Goal: Information Seeking & Learning: Find specific fact

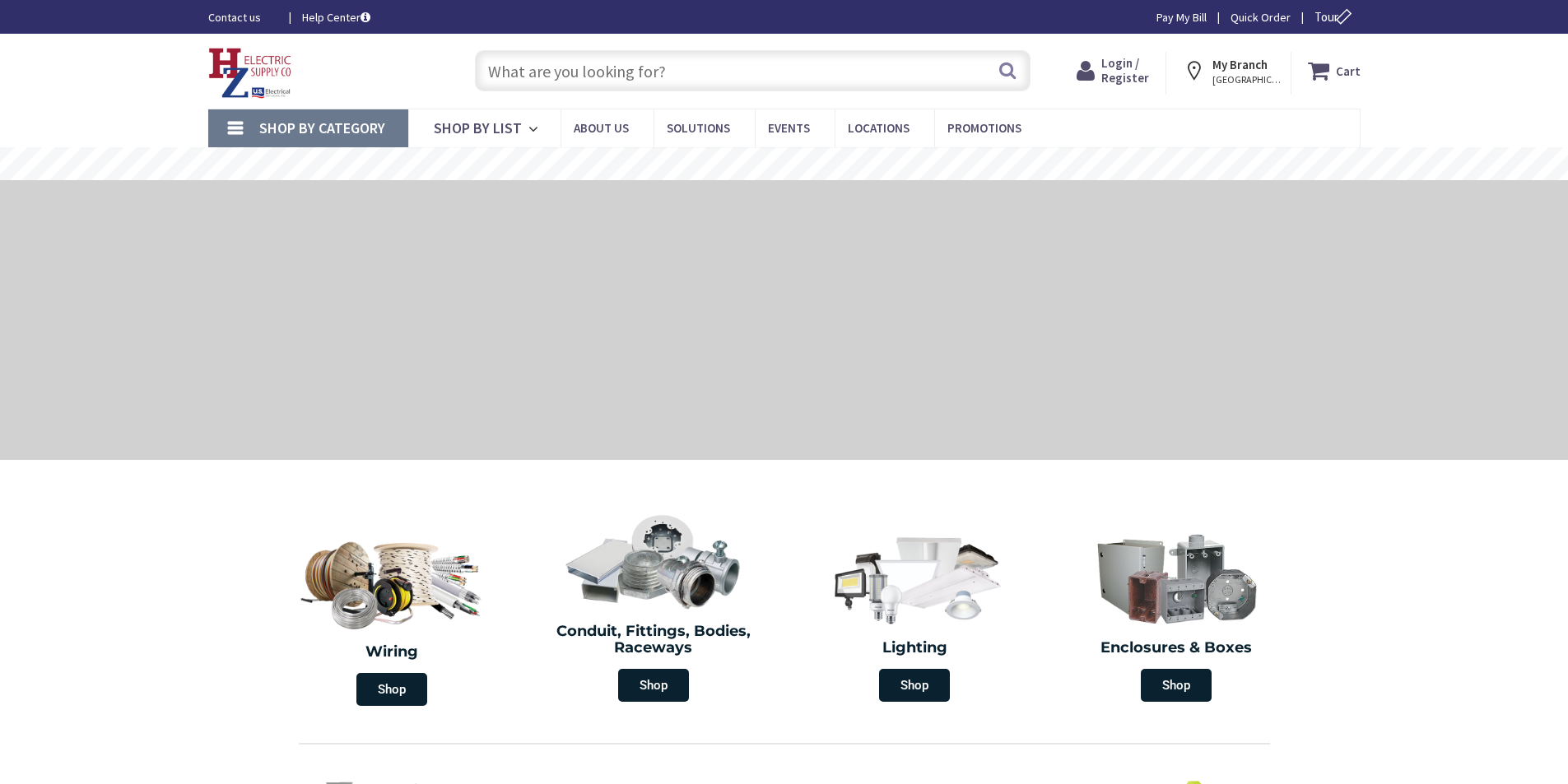
type input "[PERSON_NAME][GEOGRAPHIC_DATA], [GEOGRAPHIC_DATA]"
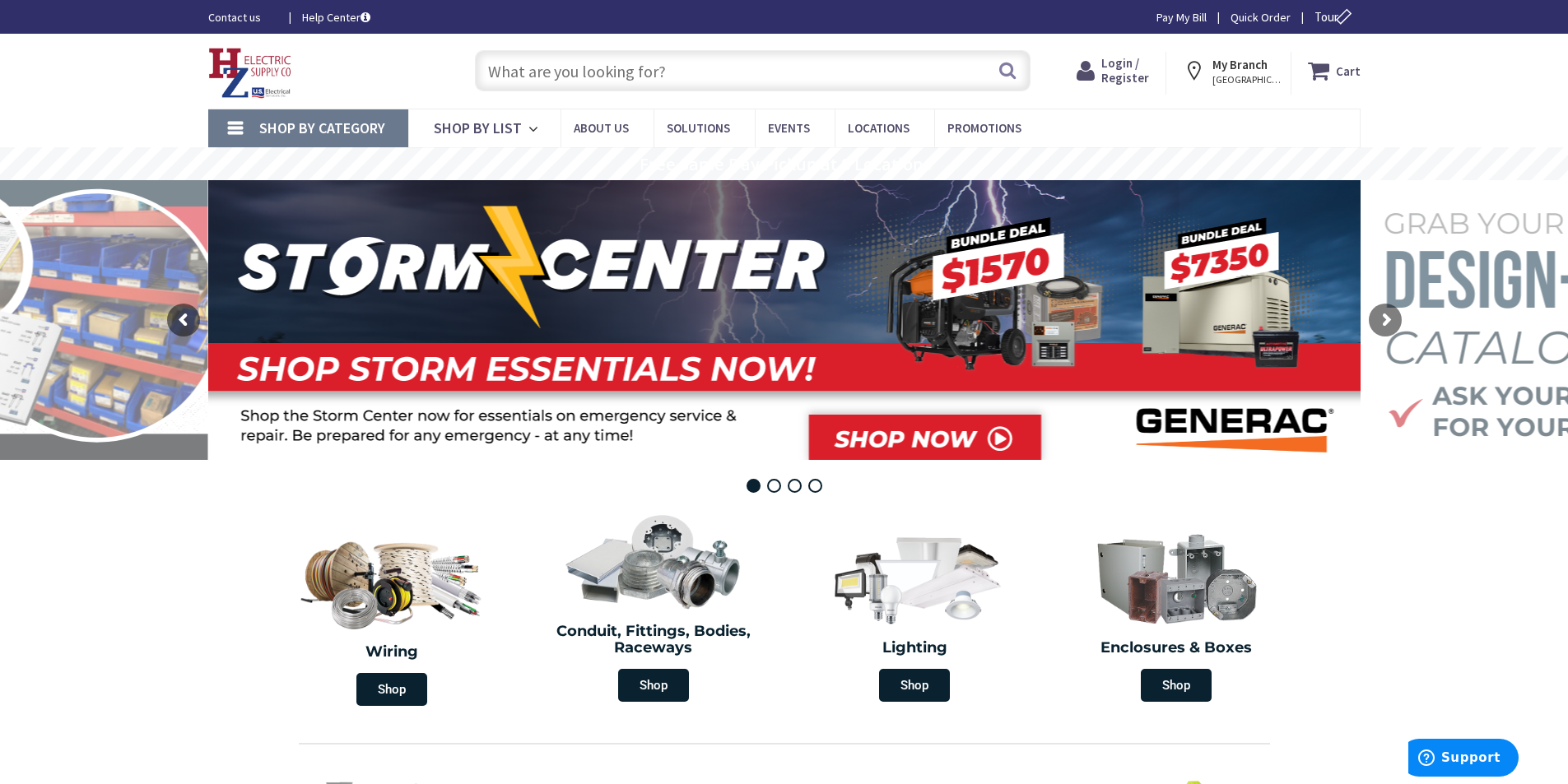
click at [820, 67] on input "text" at bounding box center [752, 70] width 556 height 41
paste input "LITH CSS-L96-ALO4-MVOLT-SWW3-80CRI"
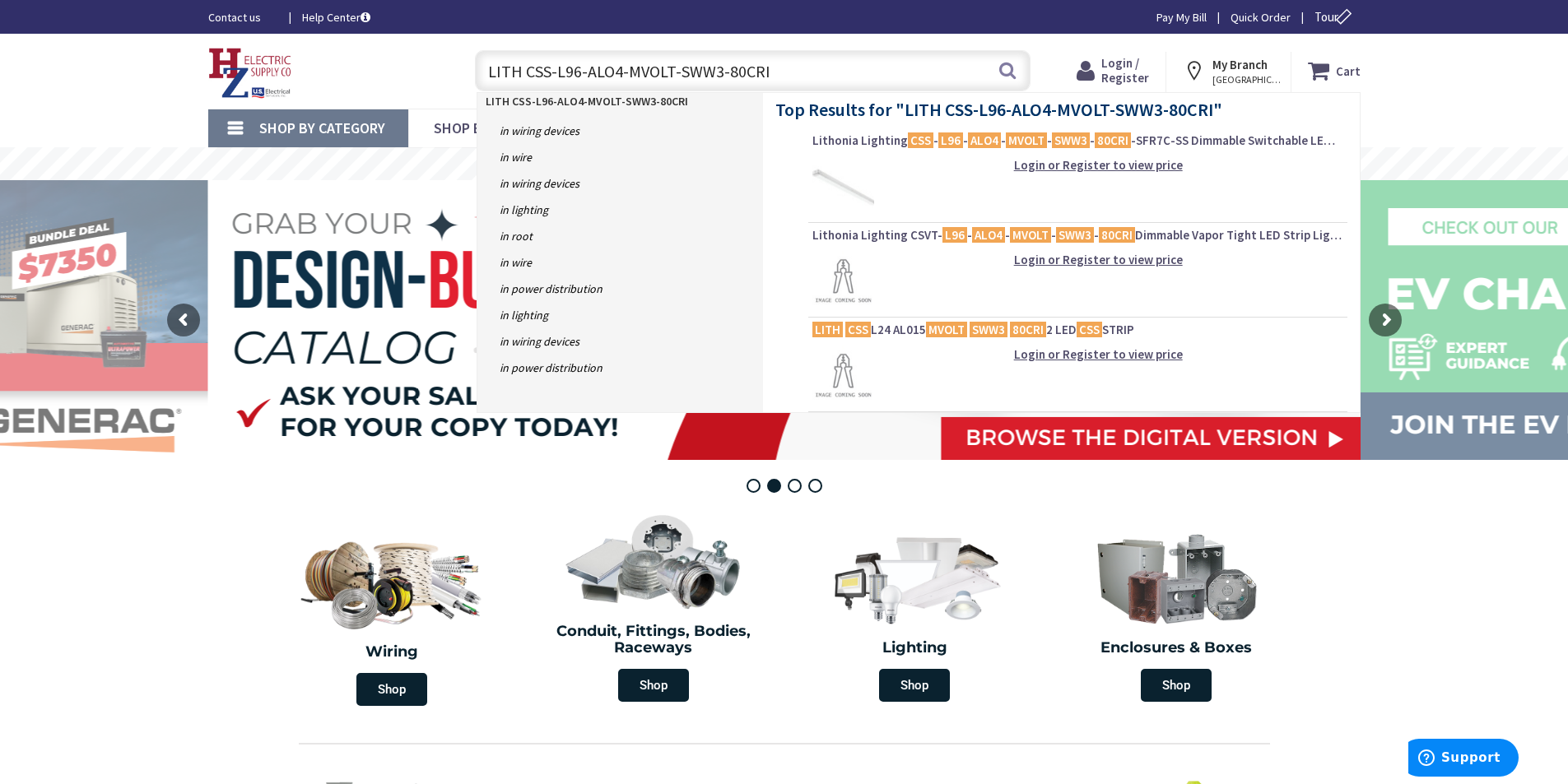
click at [807, 67] on input "LITH CSS-L96-ALO4-MVOLT-SWW3-80CRI" at bounding box center [752, 70] width 556 height 41
paste input "SWITCHABLE LUMENS 6000LM 8000LM AND 10000LM 120V-277V SWITCHABLE CCT 3500K 4000…"
type input "LITH CSS-L96-ALO4-MVOLT-SWW3-80CRI SWITCHABLE LUMENS 6000LM 8000LM AND 10000LM …"
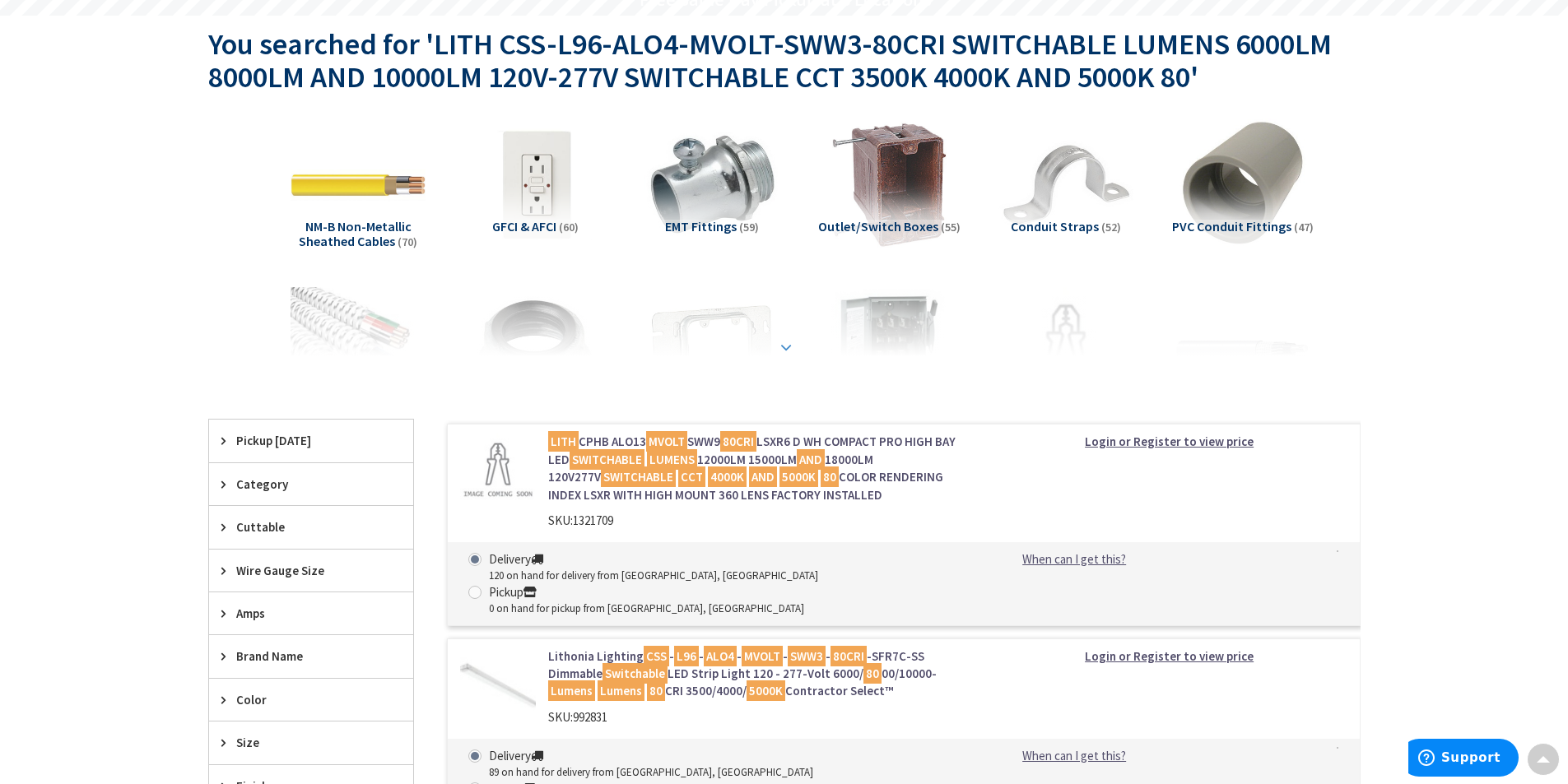
scroll to position [329, 0]
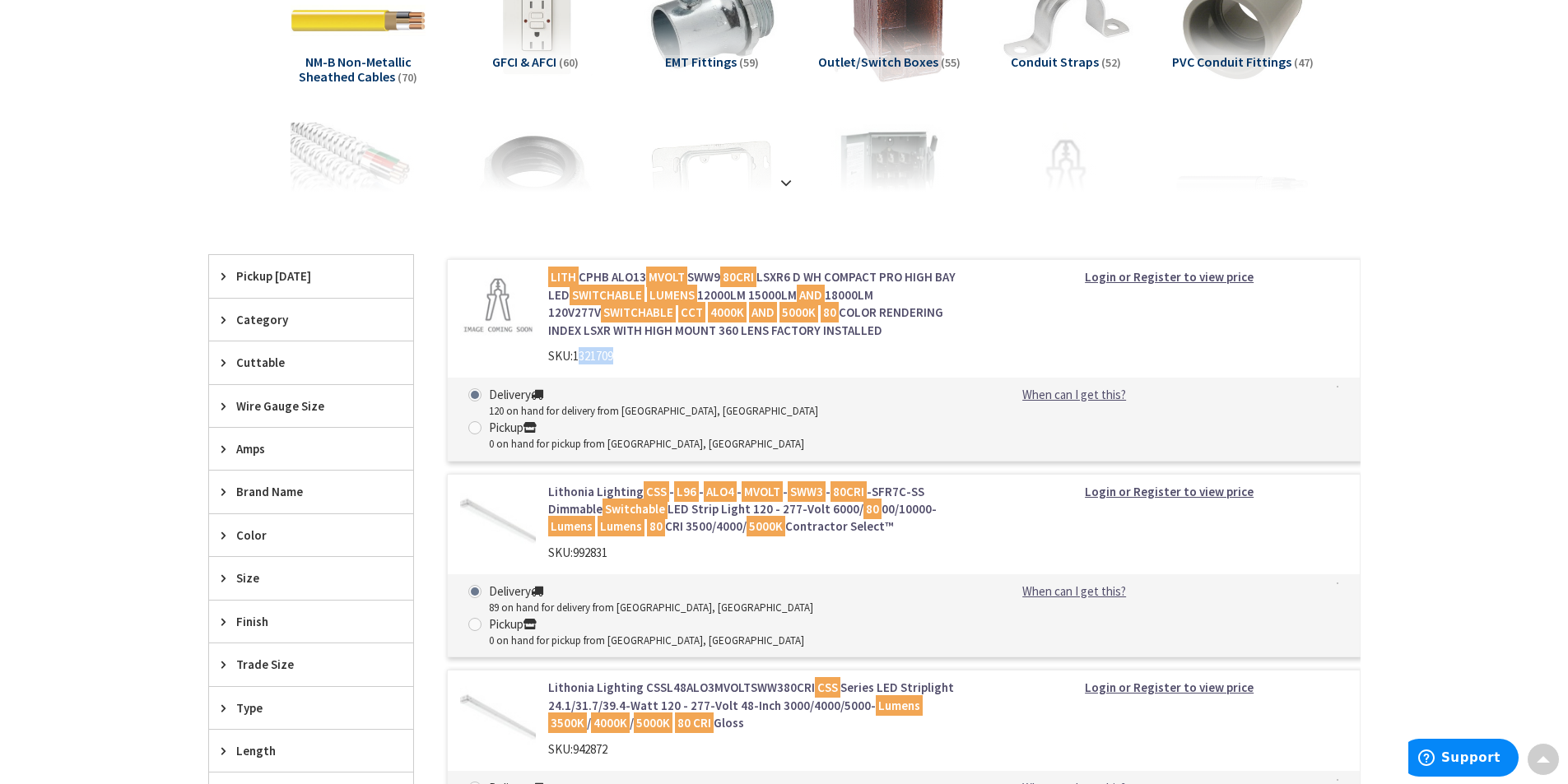
drag, startPoint x: 626, startPoint y: 356, endPoint x: 574, endPoint y: 357, distance: 52.0
click at [574, 357] on div "SKU: 1321709" at bounding box center [757, 356] width 419 height 17
copy span "1321709"
click at [981, 325] on div "LITH CPHB ALO13 MVOLT SWW9 80CRI LSXR6 D WH COMPACT PRO HIGH BAY LED SWITCHABLE…" at bounding box center [903, 360] width 913 height 201
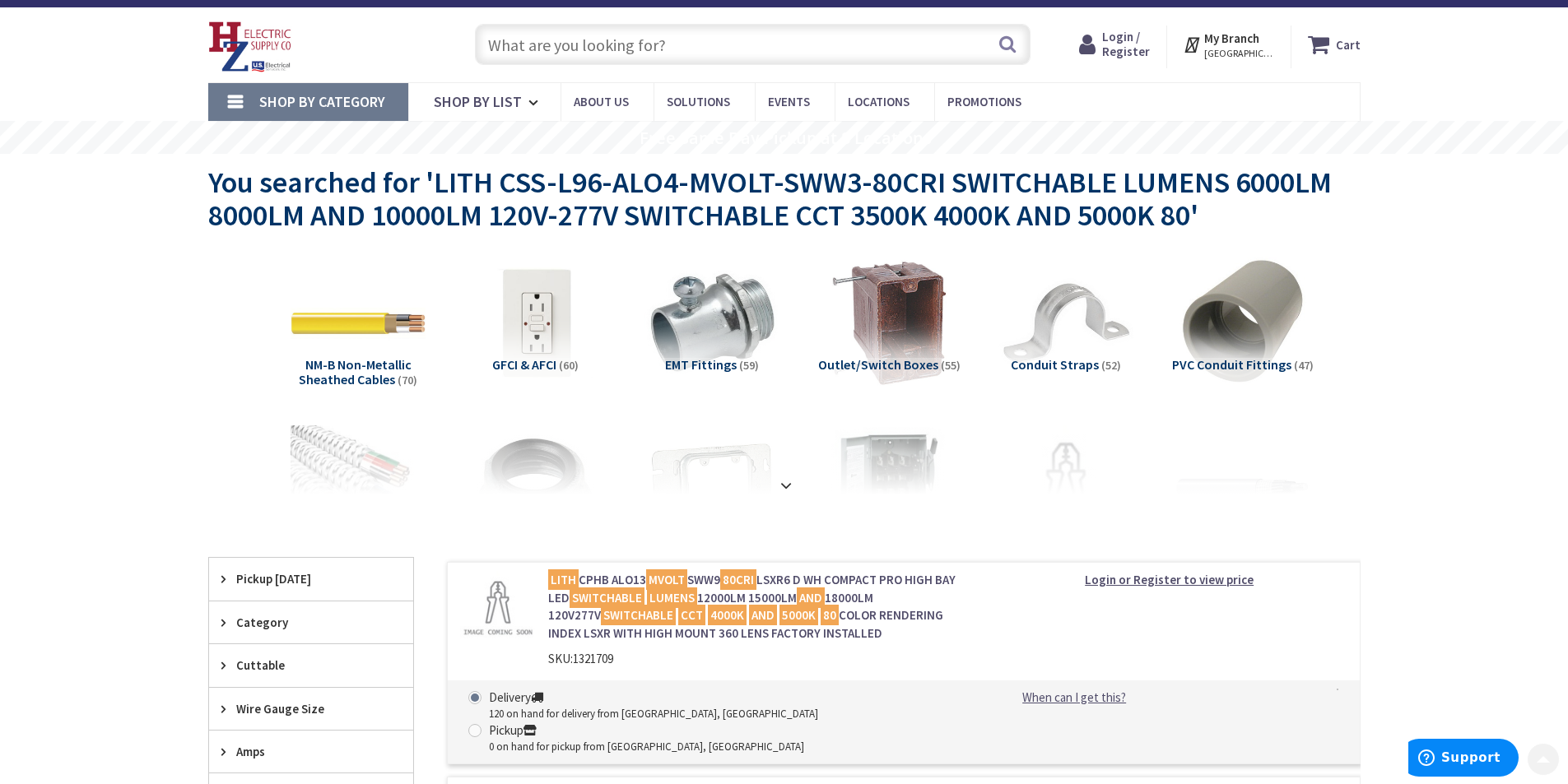
scroll to position [0, 0]
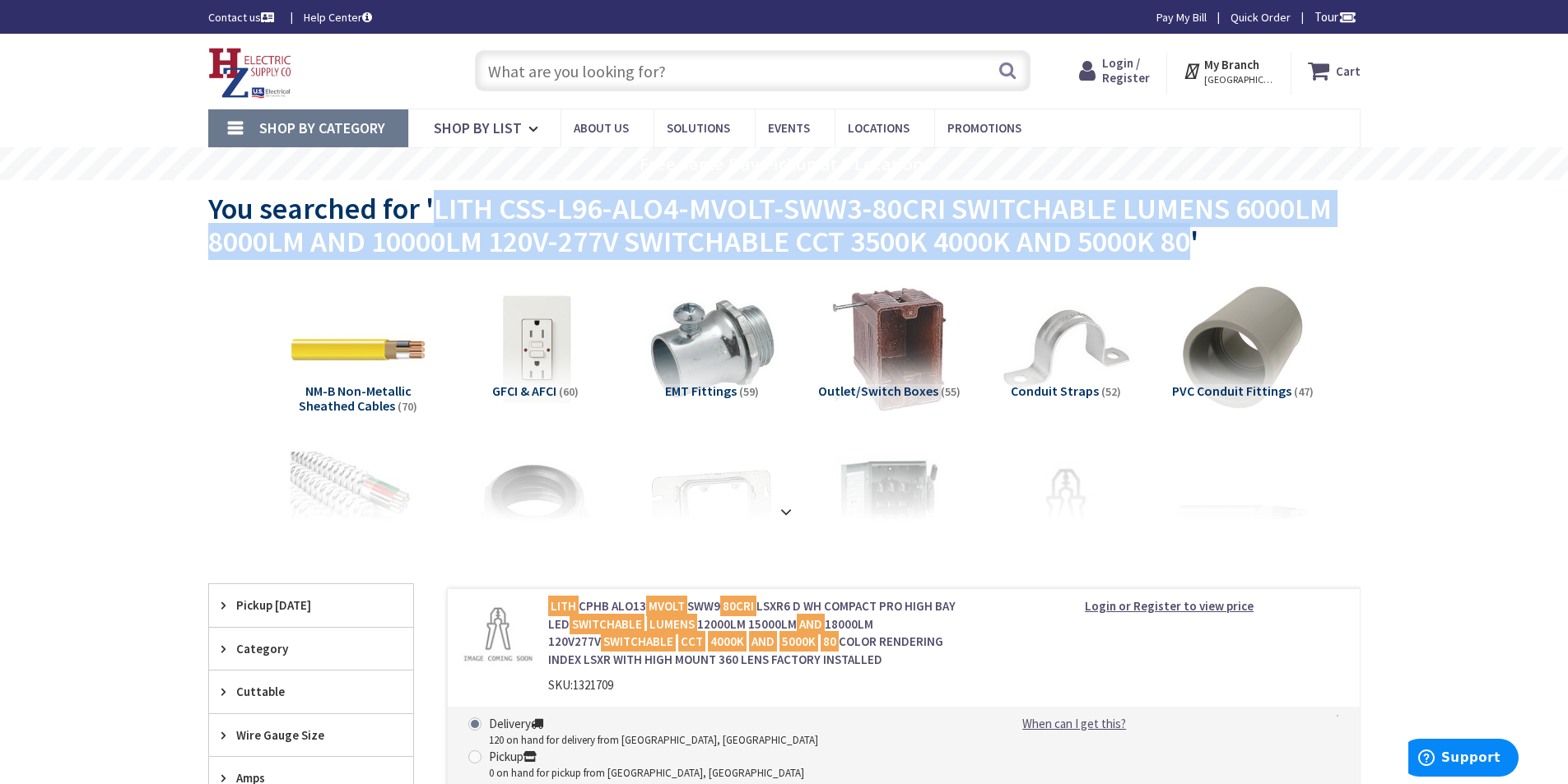
drag, startPoint x: 706, startPoint y: 222, endPoint x: 1195, endPoint y: 250, distance: 489.8
click at [1195, 250] on span "You searched for 'LITH CSS-L96-ALO4-MVOLT-SWW3-80CRI SWITCHABLE LUMENS 6000LM 8…" at bounding box center [770, 224] width 1123 height 70
copy span "LITH CSS-L96-ALO4-MVOLT-SWW3-80CRI SWITCHABLE LUMENS 6000LM 8000LM AND 10000LM …"
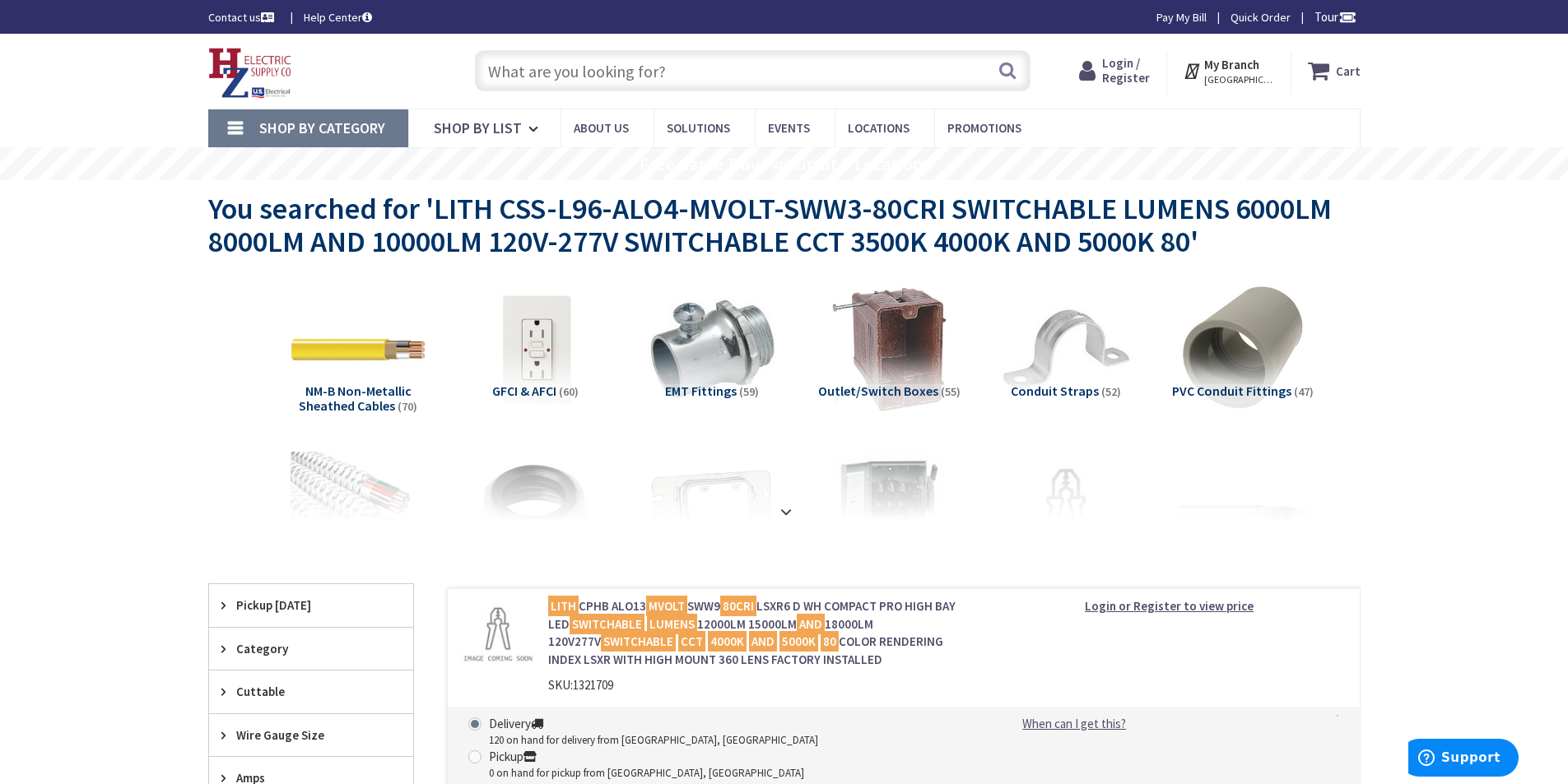
click at [674, 84] on input "text" at bounding box center [752, 70] width 556 height 41
paste input "LITH CSS-L48-ALO3-MVOLT-SWW3-80CRI"
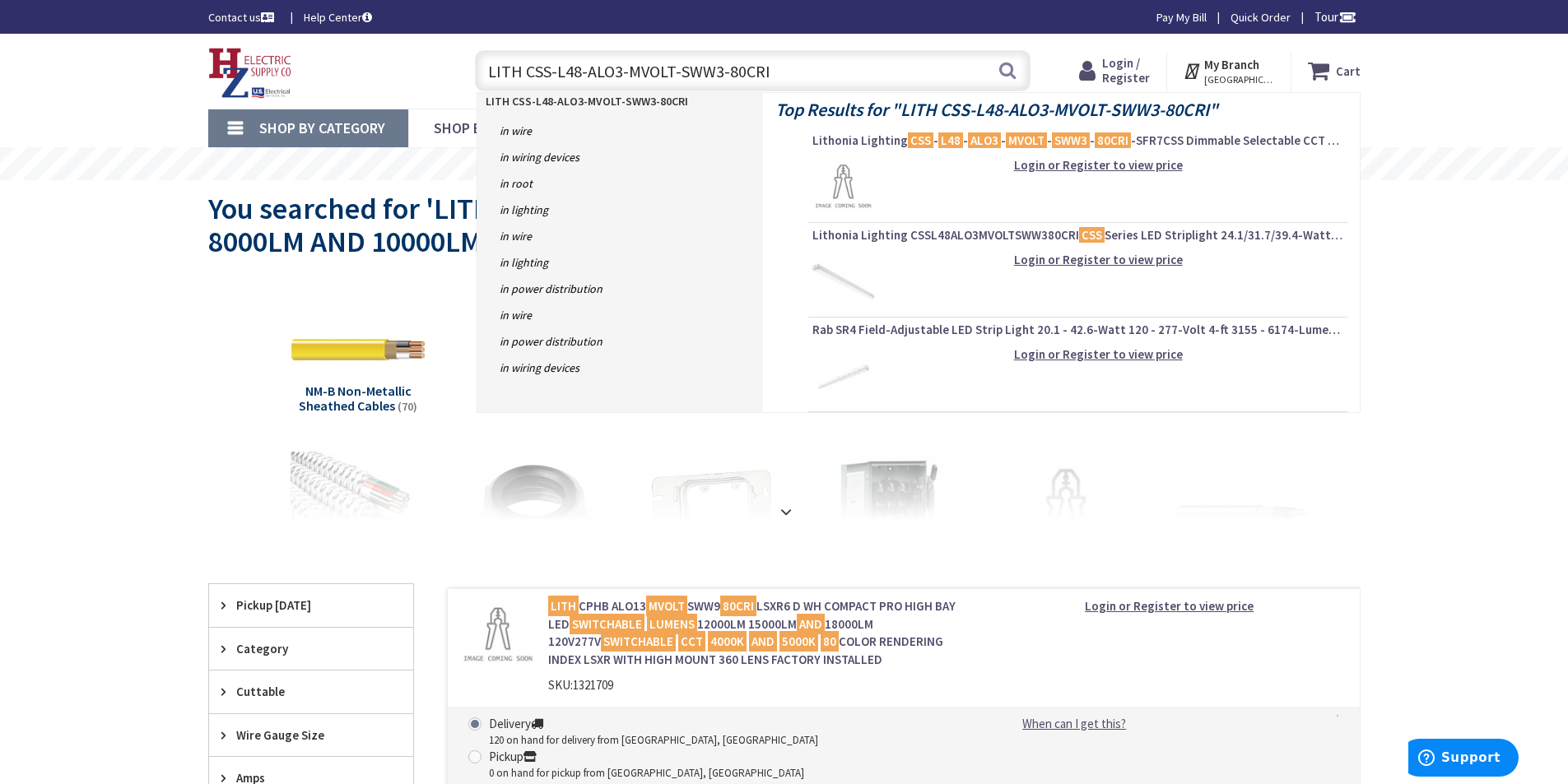
click at [835, 73] on input "LITH CSS-L48-ALO3-MVOLT-SWW3-80CRI" at bounding box center [752, 70] width 556 height 41
paste input "LED SINGLE STRIP 48IN SWITCHABLE LUMENS 3000LM 4000LM AND 5000LM 120V-277V SWIT…"
type input "LITH CSS-L48-ALO3-MVOLT-SWW3-80CRI LED SINGLE STRIP 48IN SWITCHABLE LUMENS 3000…"
